Goal: Task Accomplishment & Management: Use online tool/utility

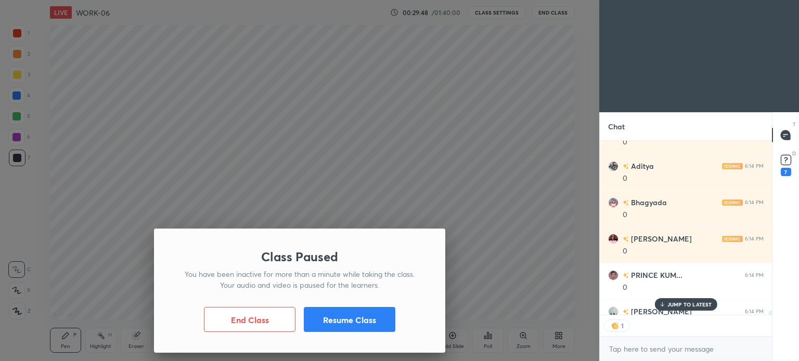
scroll to position [172, 169]
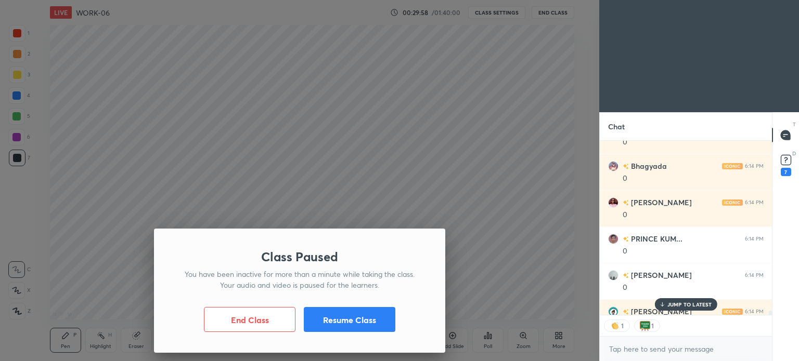
click at [691, 302] on p "JUMP TO LATEST" at bounding box center [689, 305] width 45 height 6
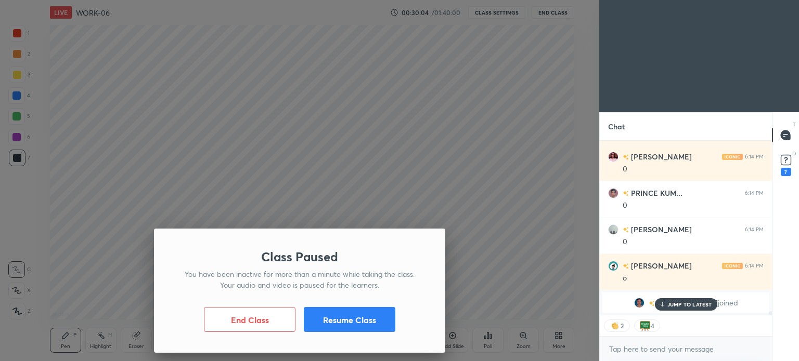
scroll to position [7504, 0]
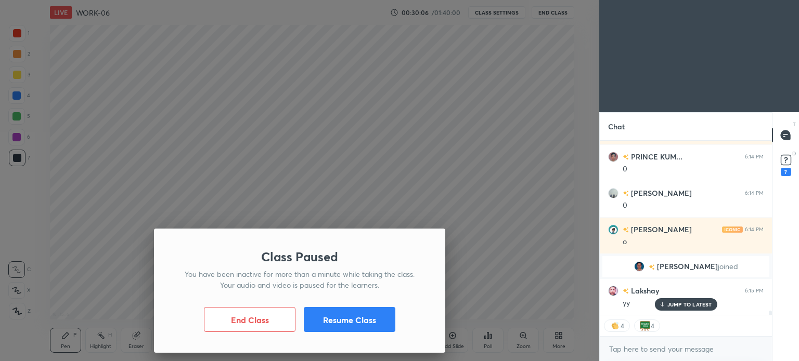
click at [688, 308] on div "JUMP TO LATEST" at bounding box center [685, 304] width 62 height 12
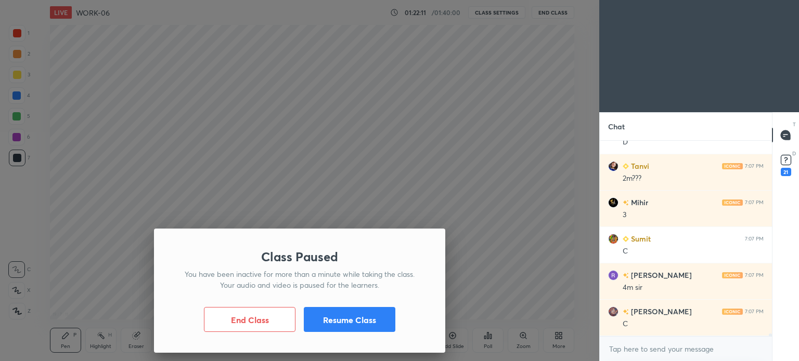
scroll to position [15938, 0]
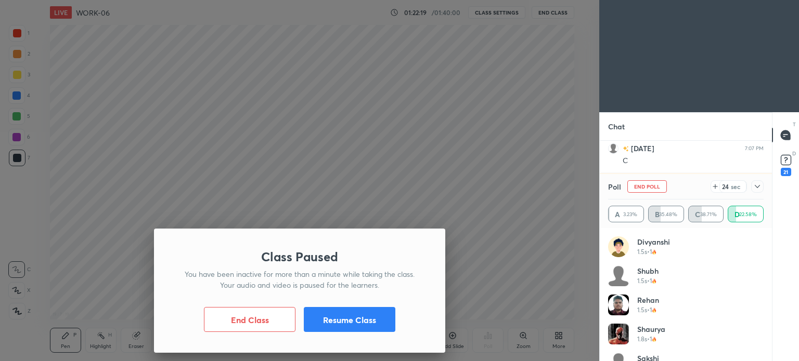
click at [351, 323] on button "Resume Class" at bounding box center [350, 319] width 92 height 25
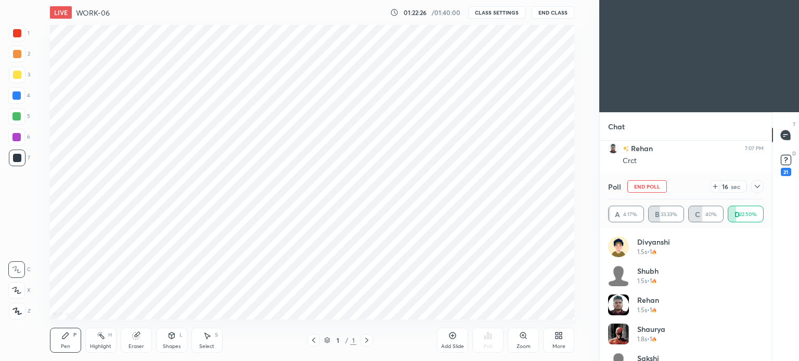
click at [761, 182] on div at bounding box center [757, 186] width 12 height 12
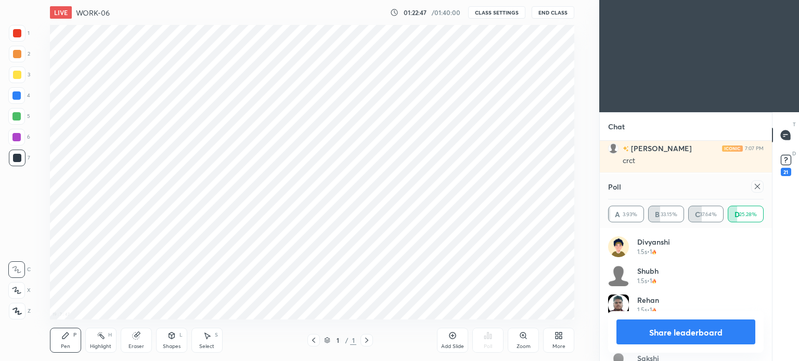
click at [759, 185] on icon at bounding box center [756, 186] width 5 height 5
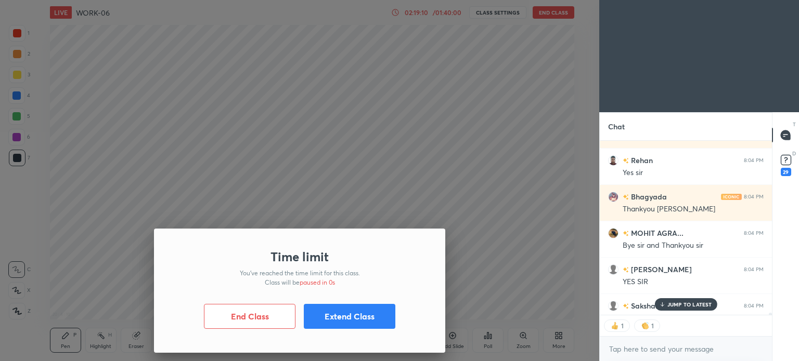
scroll to position [13505, 0]
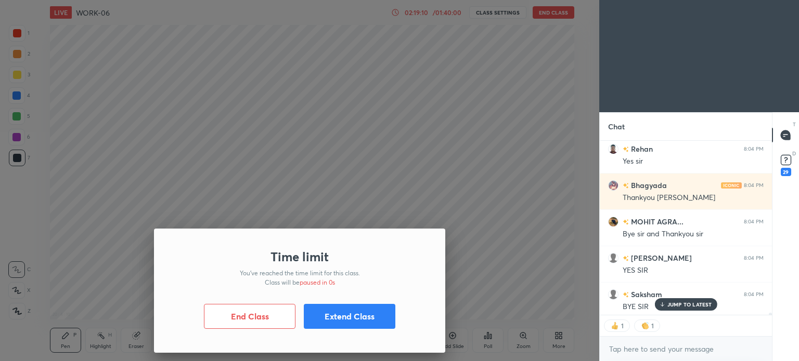
type textarea "x"
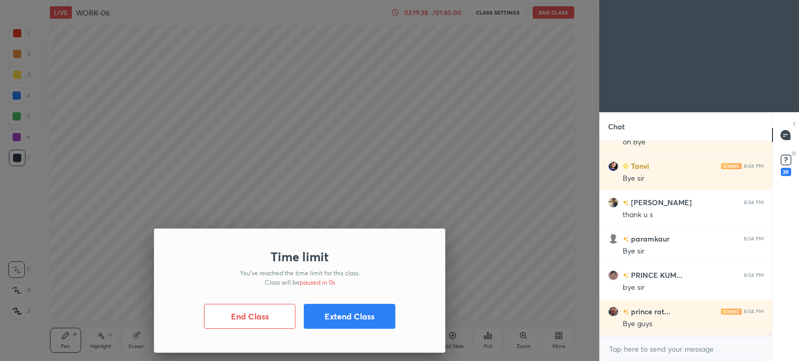
scroll to position [14076, 0]
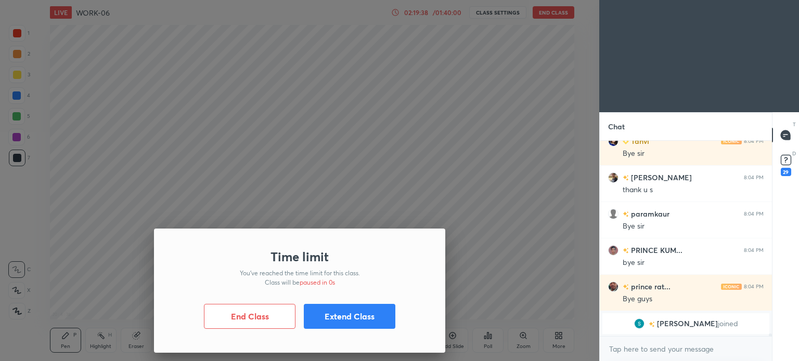
click at [271, 314] on button "End Class" at bounding box center [250, 316] width 92 height 25
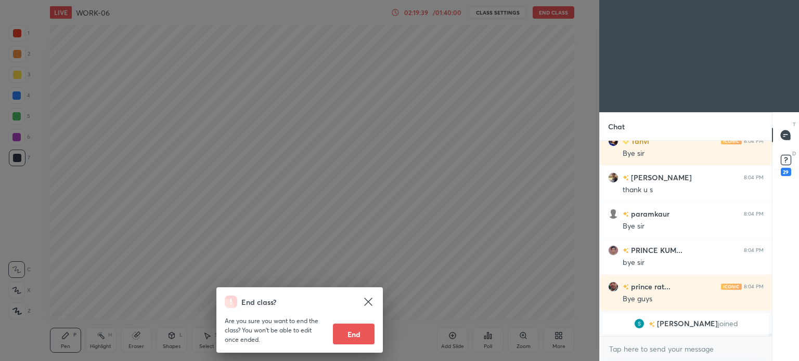
click at [356, 334] on button "End" at bounding box center [354, 334] width 42 height 21
click at [364, 301] on icon at bounding box center [368, 302] width 12 height 12
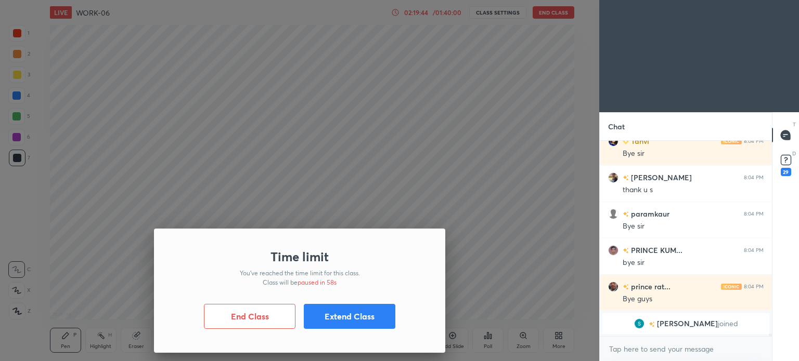
click at [365, 319] on button "Extend Class" at bounding box center [350, 316] width 92 height 25
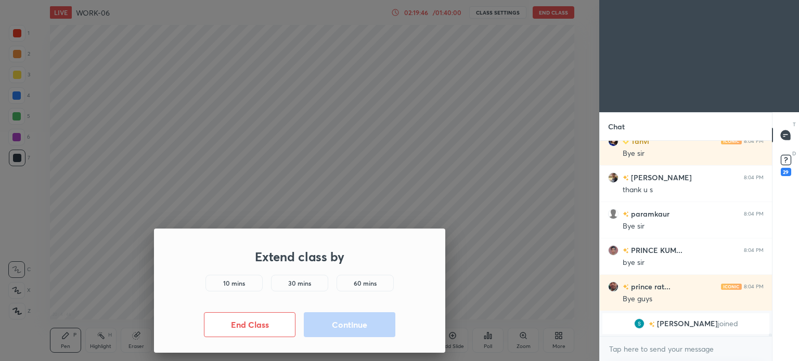
click at [290, 283] on h5 "30 mins" at bounding box center [299, 283] width 23 height 9
click at [341, 318] on button "Continue" at bounding box center [350, 325] width 92 height 25
